Goal: Find specific page/section: Find specific page/section

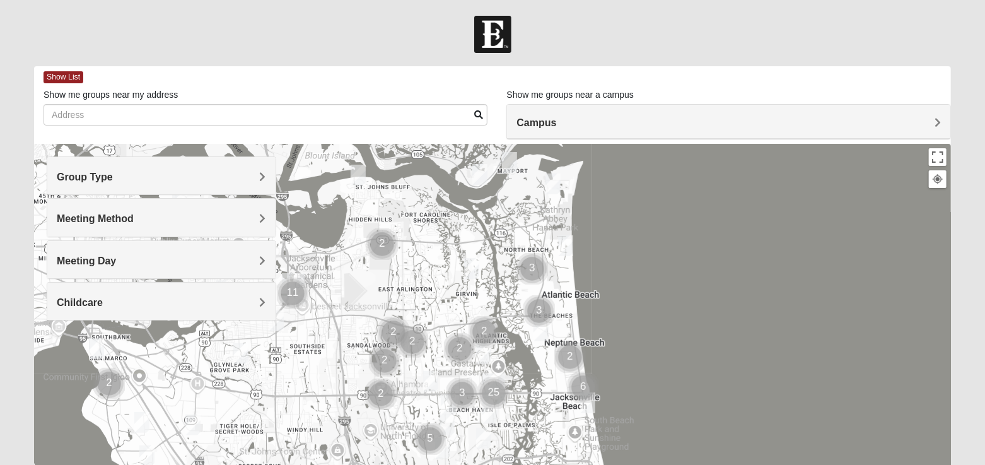
click at [113, 177] on span "Group Type" at bounding box center [85, 177] width 56 height 11
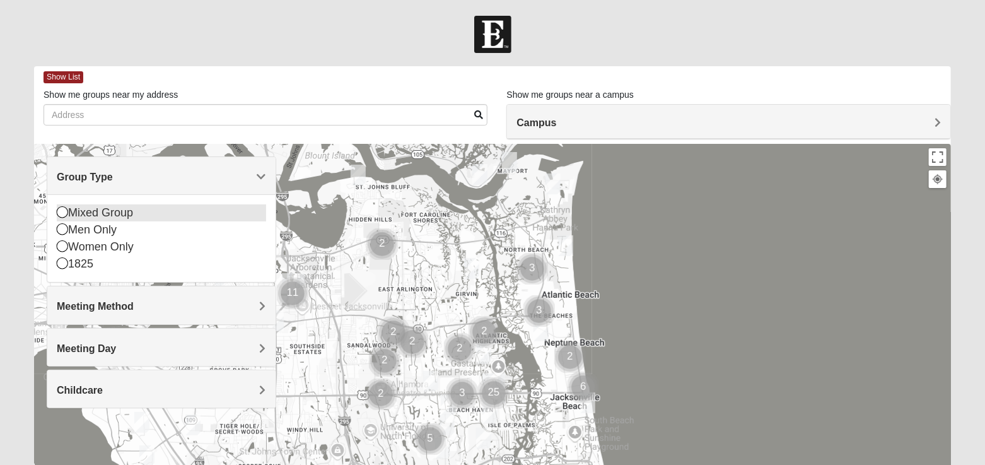
click at [61, 214] on icon at bounding box center [62, 211] width 11 height 11
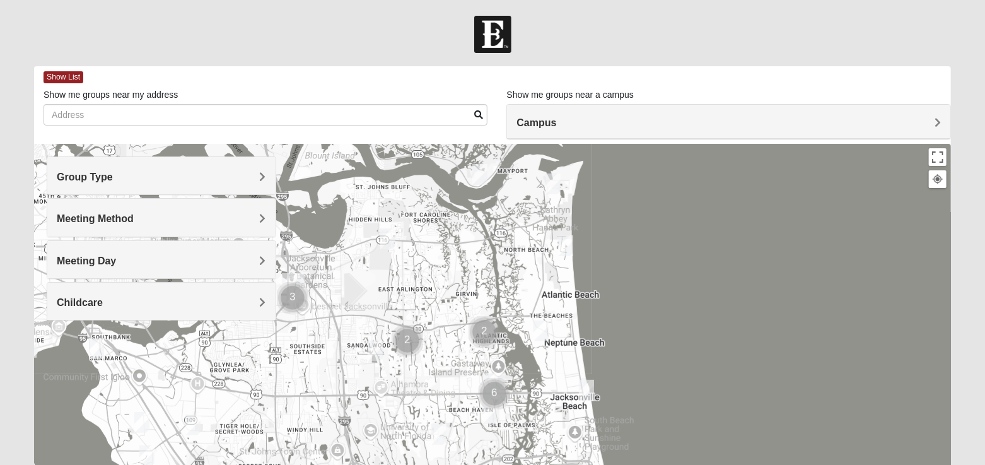
click at [113, 177] on span "Group Type" at bounding box center [85, 177] width 56 height 11
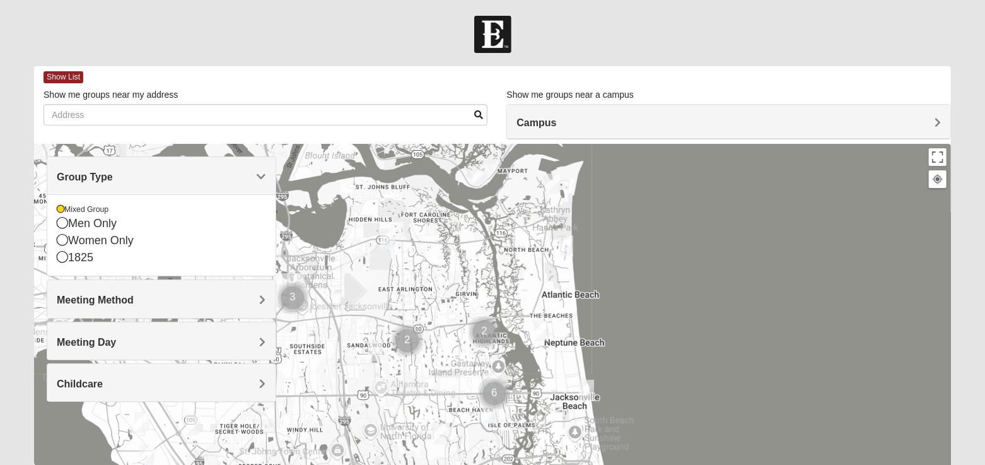
click at [113, 176] on span "Group Type" at bounding box center [85, 177] width 56 height 11
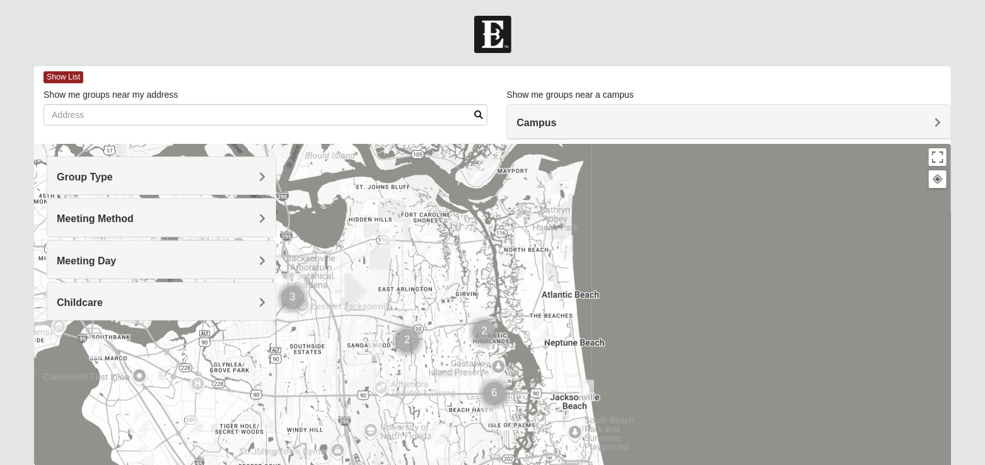
click at [134, 221] on span "Meeting Method" at bounding box center [95, 218] width 77 height 11
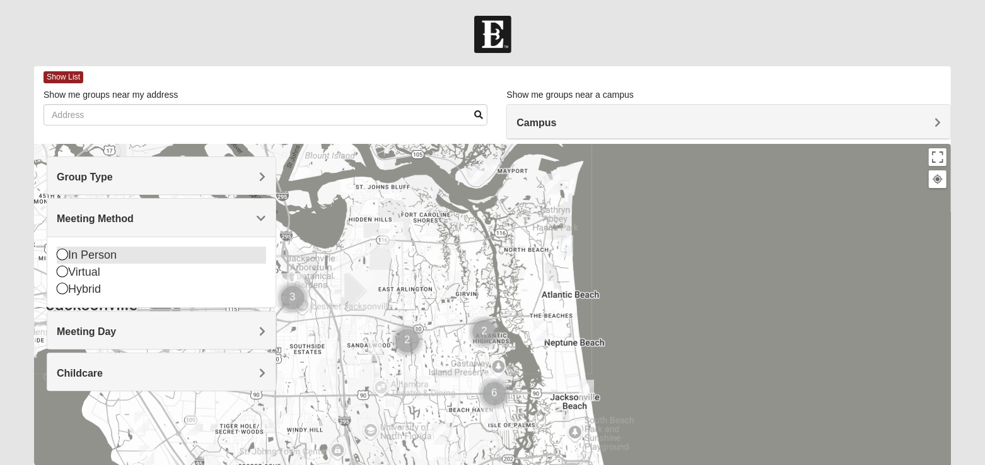
click at [61, 254] on icon at bounding box center [62, 254] width 11 height 11
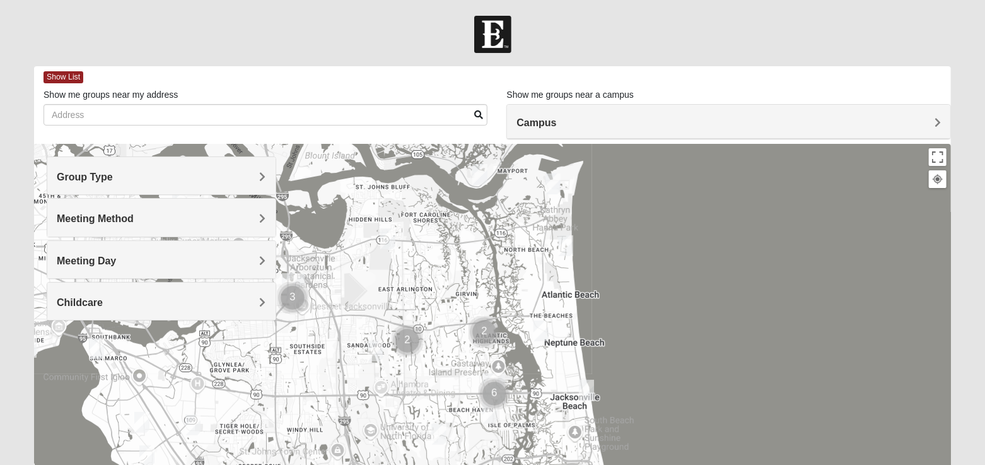
click at [116, 261] on span "Meeting Day" at bounding box center [86, 260] width 59 height 11
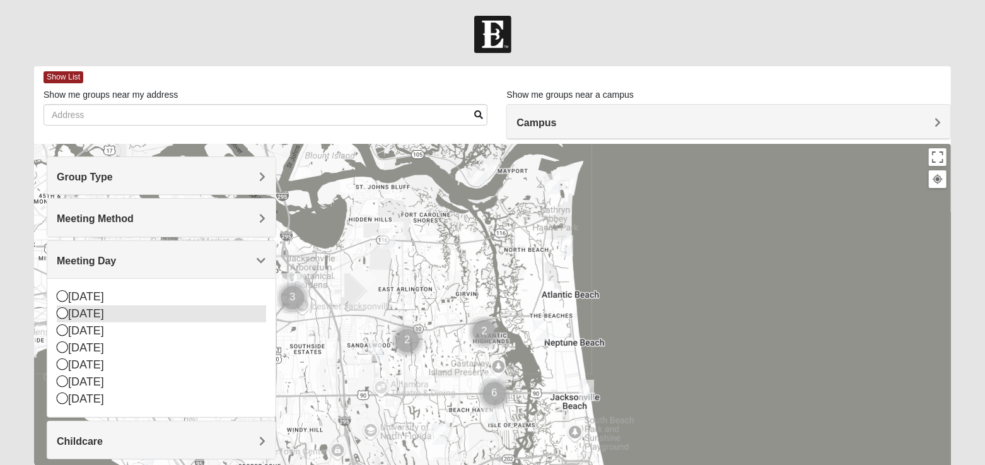
click at [61, 310] on icon at bounding box center [62, 312] width 11 height 11
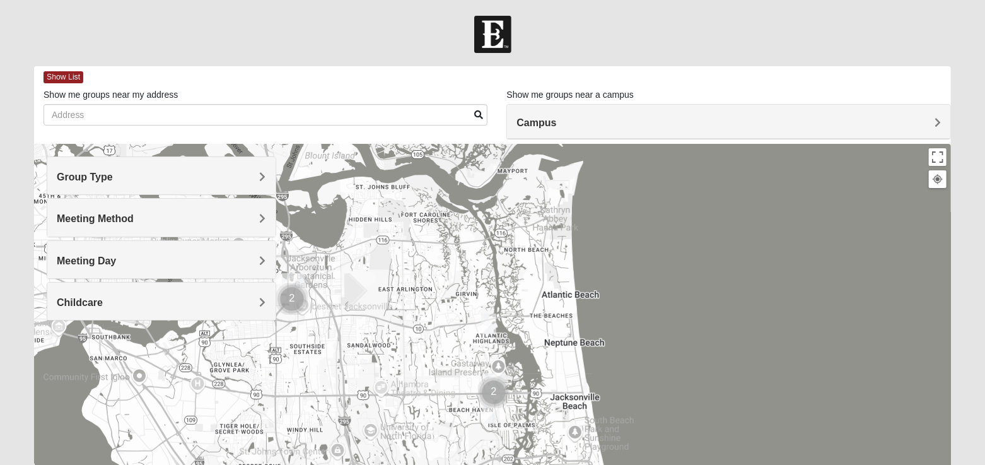
click at [103, 302] on span "Childcare" at bounding box center [80, 302] width 46 height 11
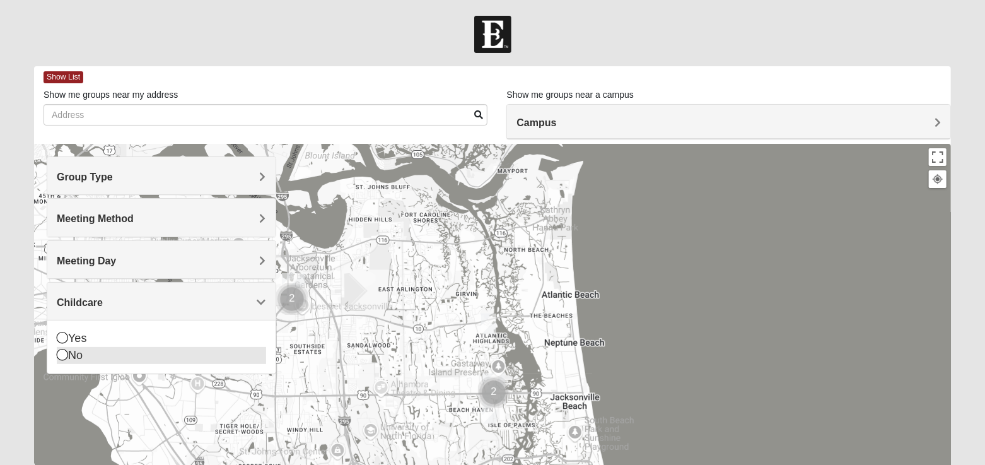
click at [61, 354] on icon at bounding box center [62, 354] width 11 height 11
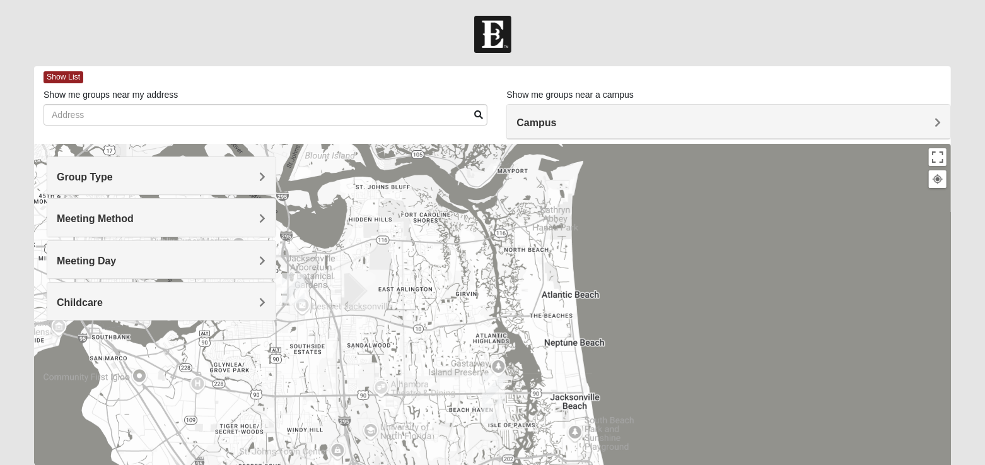
click at [116, 256] on span "Meeting Day" at bounding box center [86, 260] width 59 height 11
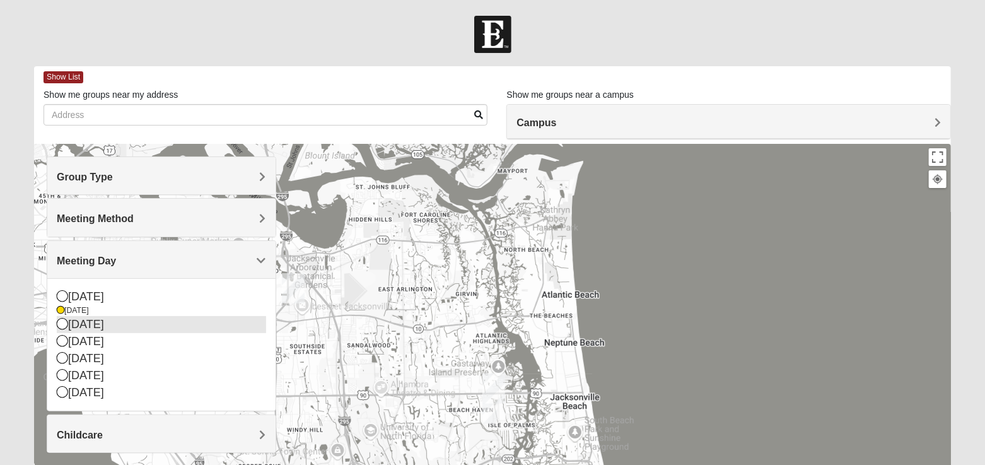
click at [64, 322] on icon at bounding box center [62, 323] width 11 height 11
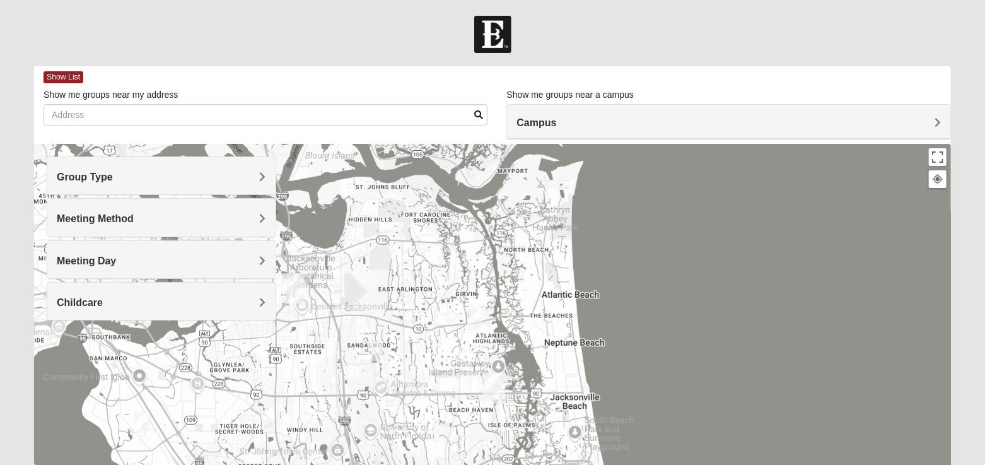
click at [116, 261] on span "Meeting Day" at bounding box center [86, 260] width 59 height 11
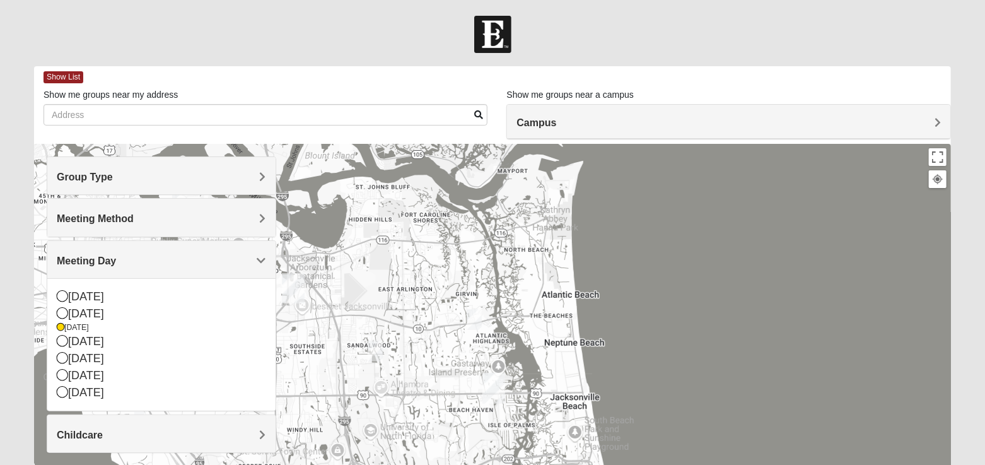
click at [724, 327] on div at bounding box center [492, 396] width 917 height 505
click at [61, 313] on icon at bounding box center [62, 312] width 11 height 11
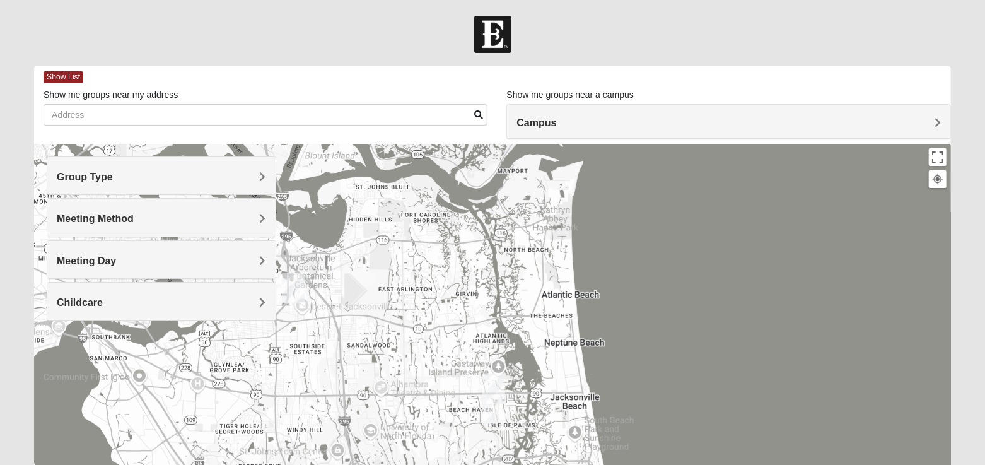
click at [556, 121] on span "Campus" at bounding box center [537, 122] width 40 height 11
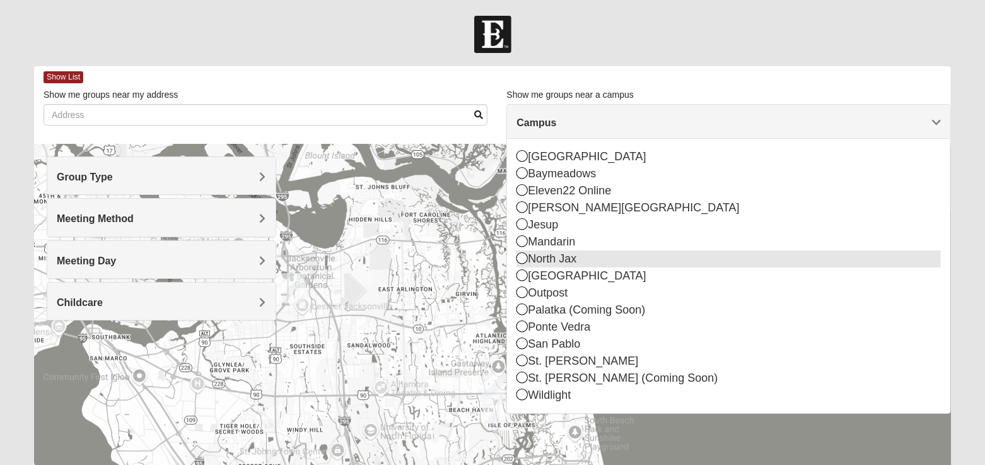
click at [520, 256] on icon at bounding box center [522, 257] width 11 height 11
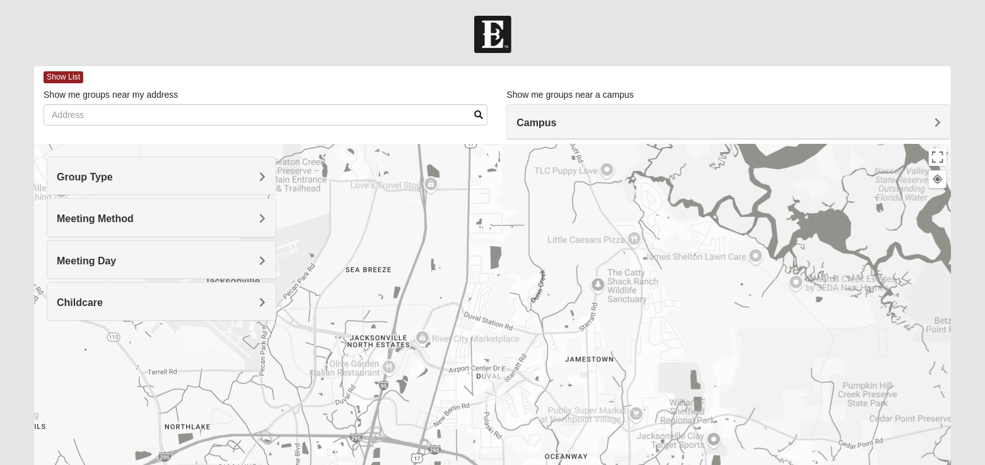
click at [113, 175] on span "Group Type" at bounding box center [85, 177] width 56 height 11
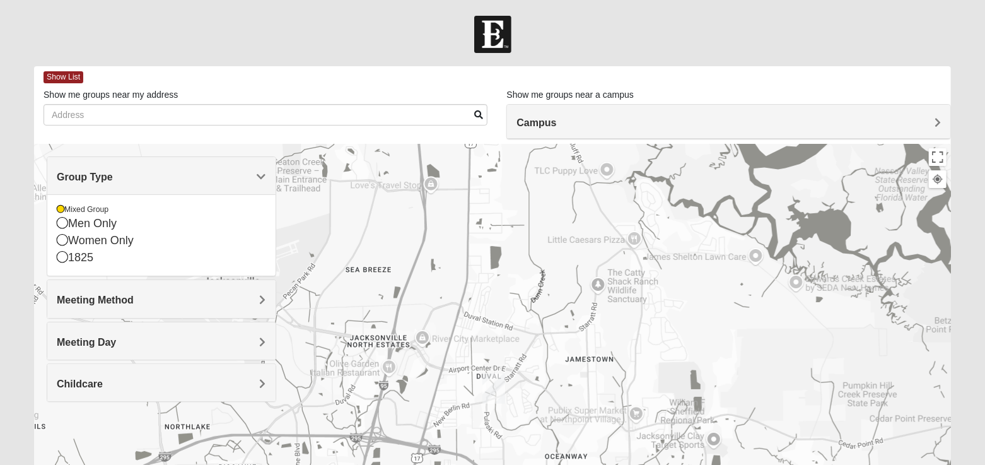
click at [113, 175] on span "Group Type" at bounding box center [85, 177] width 56 height 11
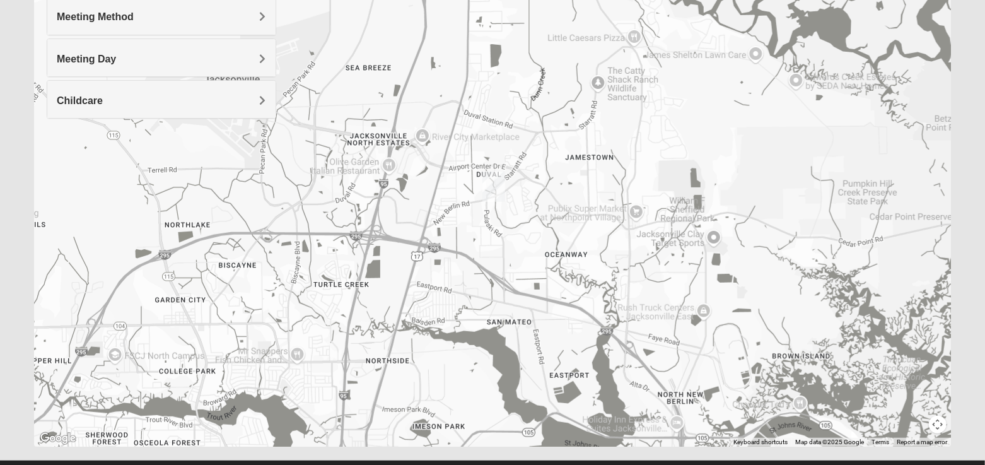
scroll to position [210, 0]
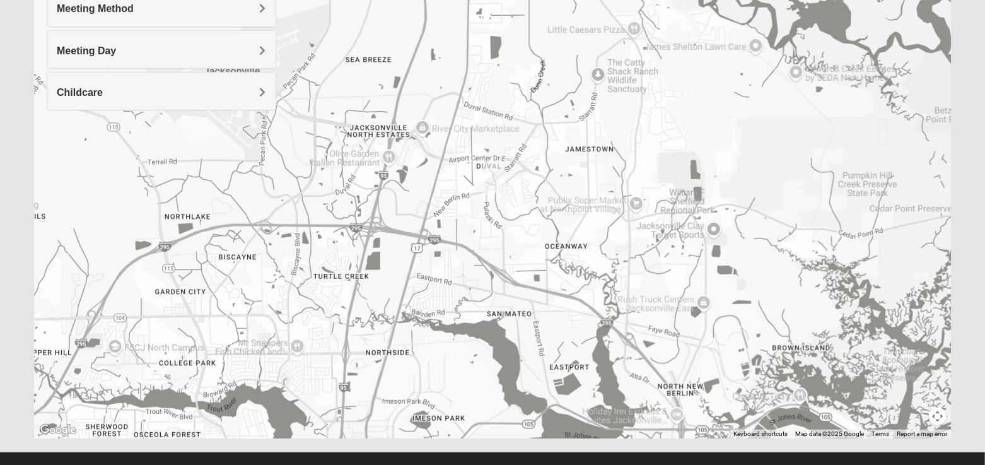
click at [497, 180] on img "North Jax" at bounding box center [494, 178] width 23 height 30
